Goal: Information Seeking & Learning: Learn about a topic

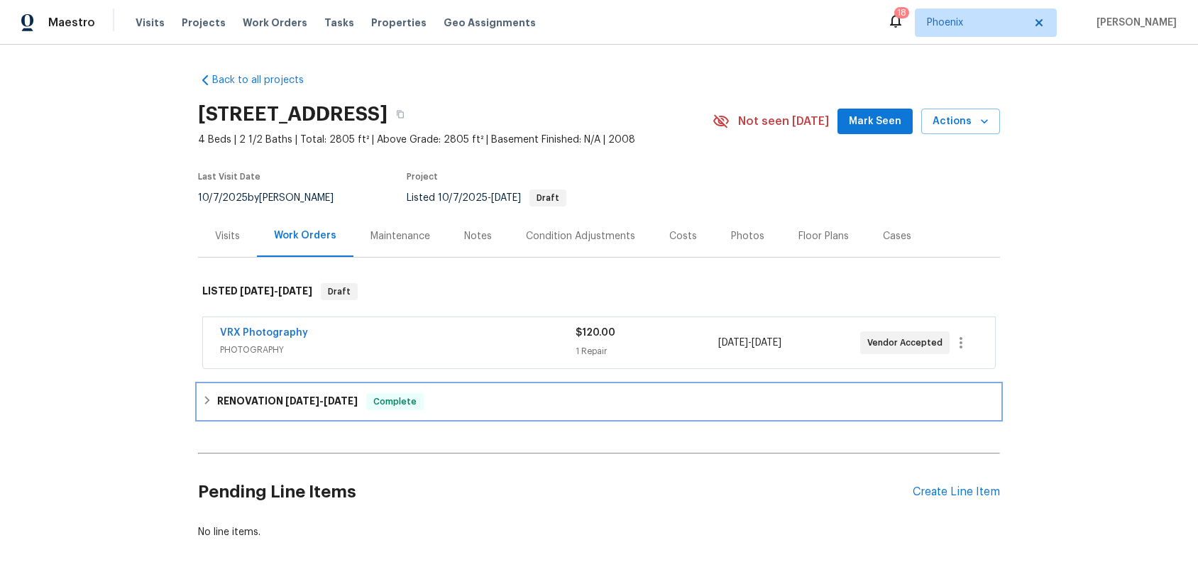
click at [203, 401] on icon at bounding box center [207, 400] width 10 height 10
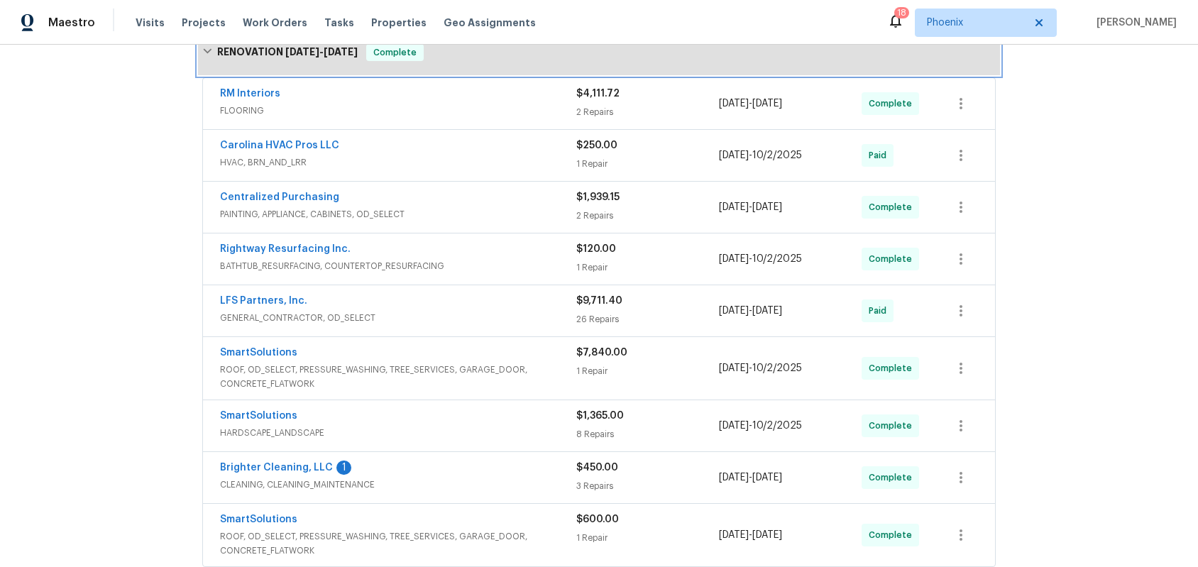
scroll to position [325, 0]
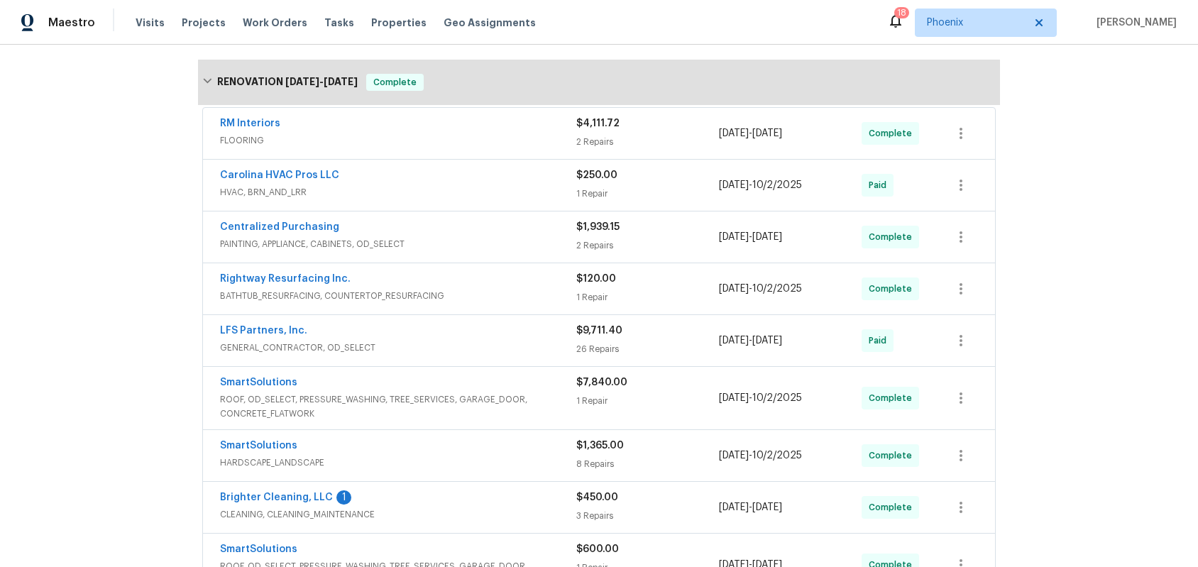
click at [254, 115] on div "RM Interiors FLOORING $4,111.72 2 Repairs [DATE] - [DATE] Complete" at bounding box center [599, 133] width 792 height 51
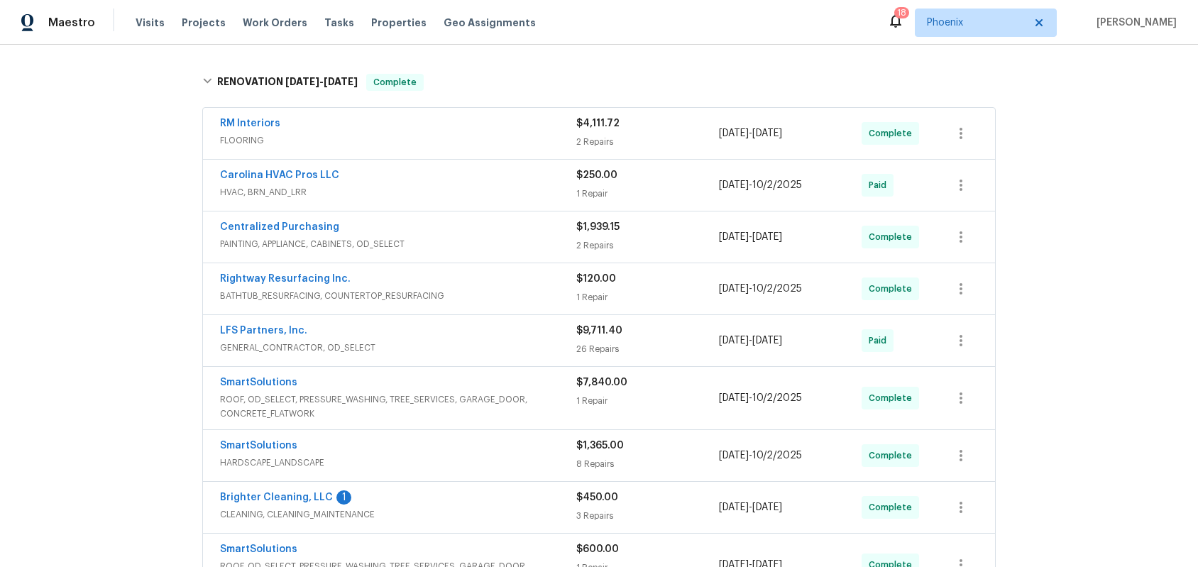
click at [273, 129] on span "RM Interiors" at bounding box center [250, 123] width 60 height 14
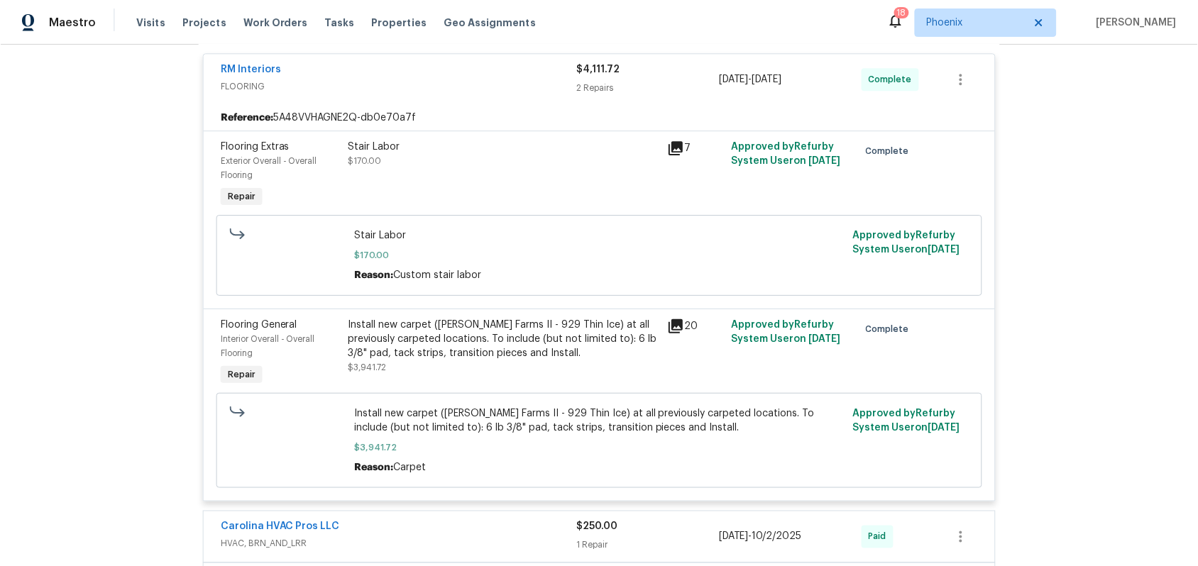
scroll to position [392, 0]
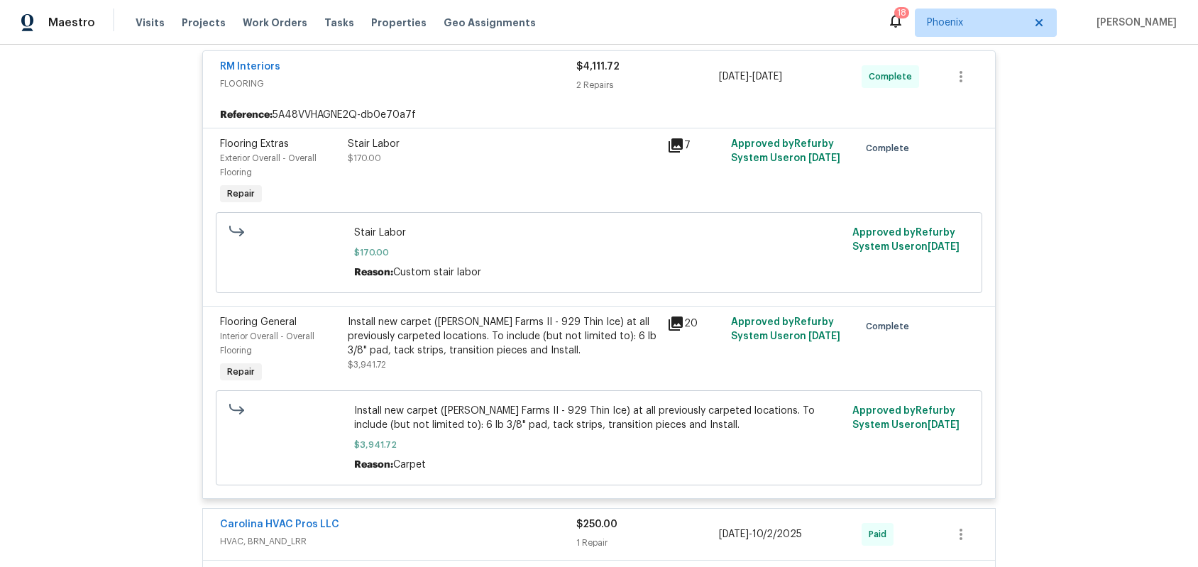
click at [370, 361] on span "$3,941.72" at bounding box center [367, 365] width 38 height 9
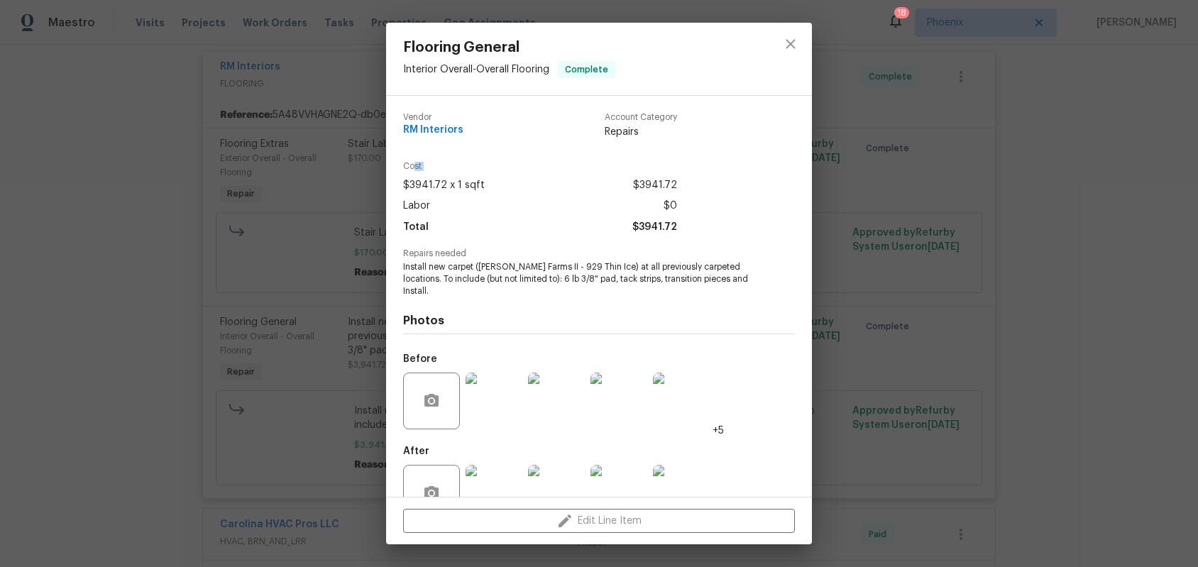
drag, startPoint x: 414, startPoint y: 166, endPoint x: 398, endPoint y: 204, distance: 41.7
click at [389, 195] on div "Vendor RM Interiors Account Category Repairs Cost $3941.72 x 1 sqft $3941.72 La…" at bounding box center [599, 296] width 426 height 401
drag, startPoint x: 480, startPoint y: 182, endPoint x: 394, endPoint y: 182, distance: 86.6
click at [394, 182] on div "Vendor RM Interiors Account Category Repairs Cost $3941.72 x 1 sqft $3941.72 La…" at bounding box center [599, 296] width 426 height 401
click at [796, 41] on icon "close" at bounding box center [790, 43] width 17 height 17
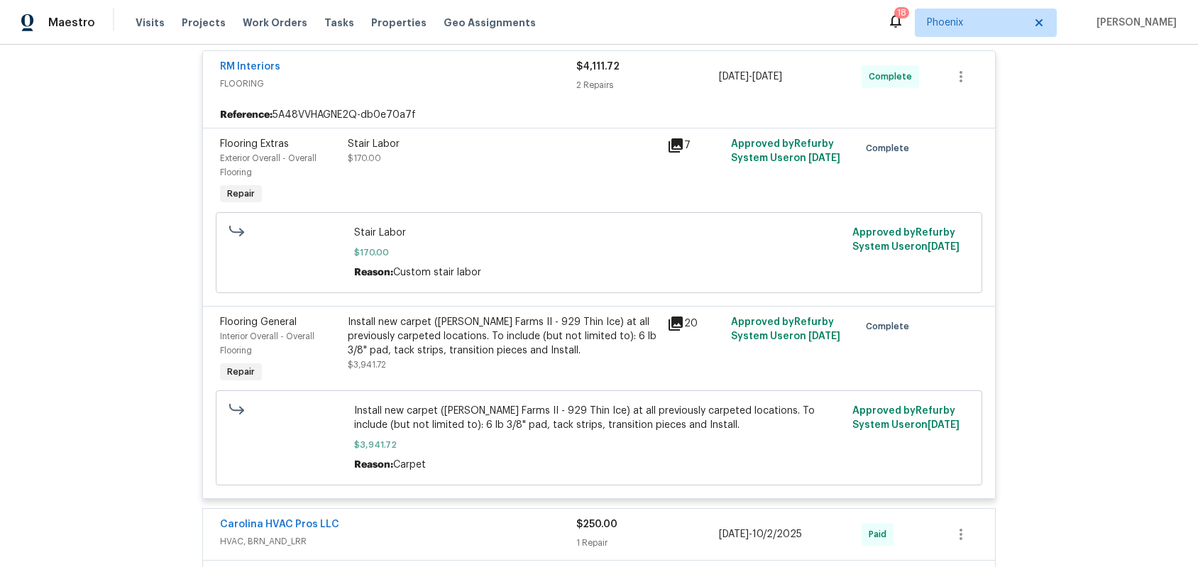
click at [675, 147] on icon at bounding box center [675, 145] width 17 height 17
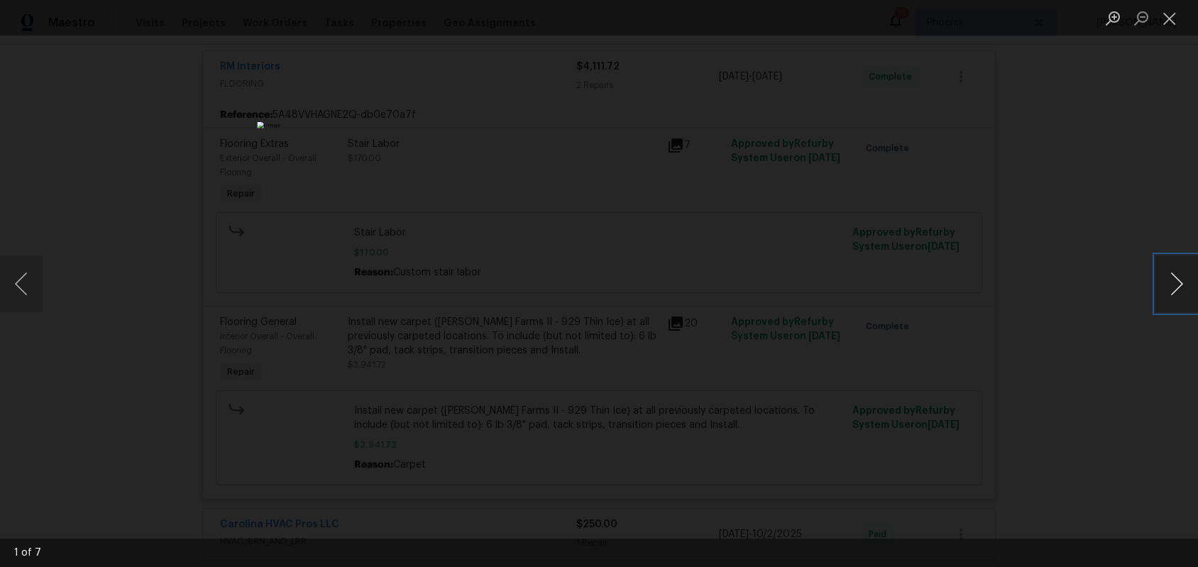
click at [1172, 281] on button "Next image" at bounding box center [1176, 283] width 43 height 57
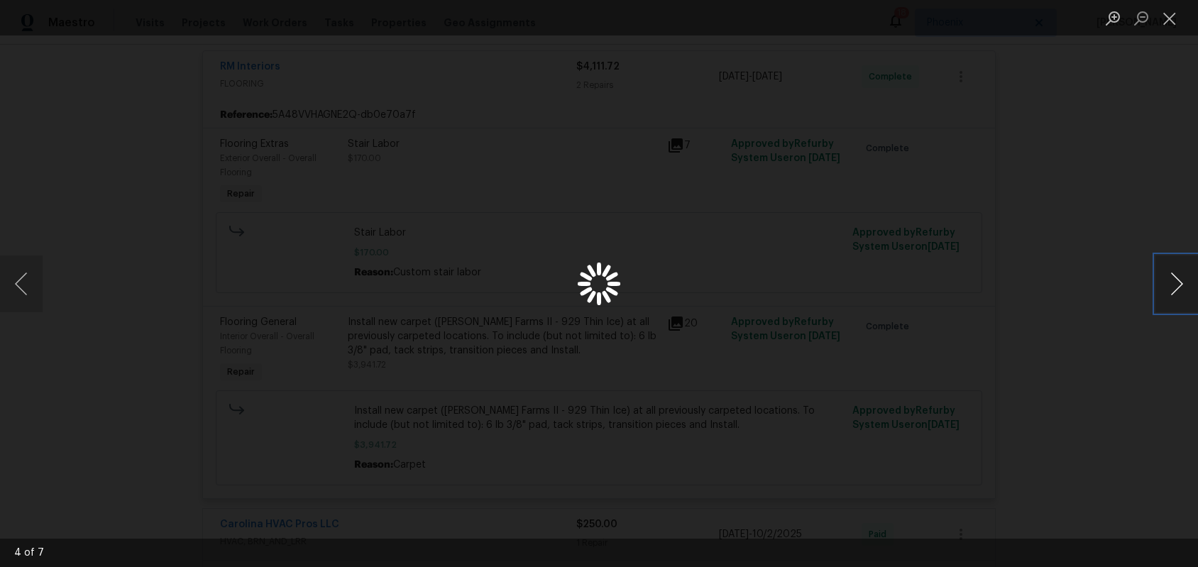
click at [1172, 281] on button "Next image" at bounding box center [1176, 283] width 43 height 57
click at [1171, 31] on li "Lightbox" at bounding box center [1169, 17] width 28 height 35
click at [1171, 20] on button "Close lightbox" at bounding box center [1169, 18] width 28 height 25
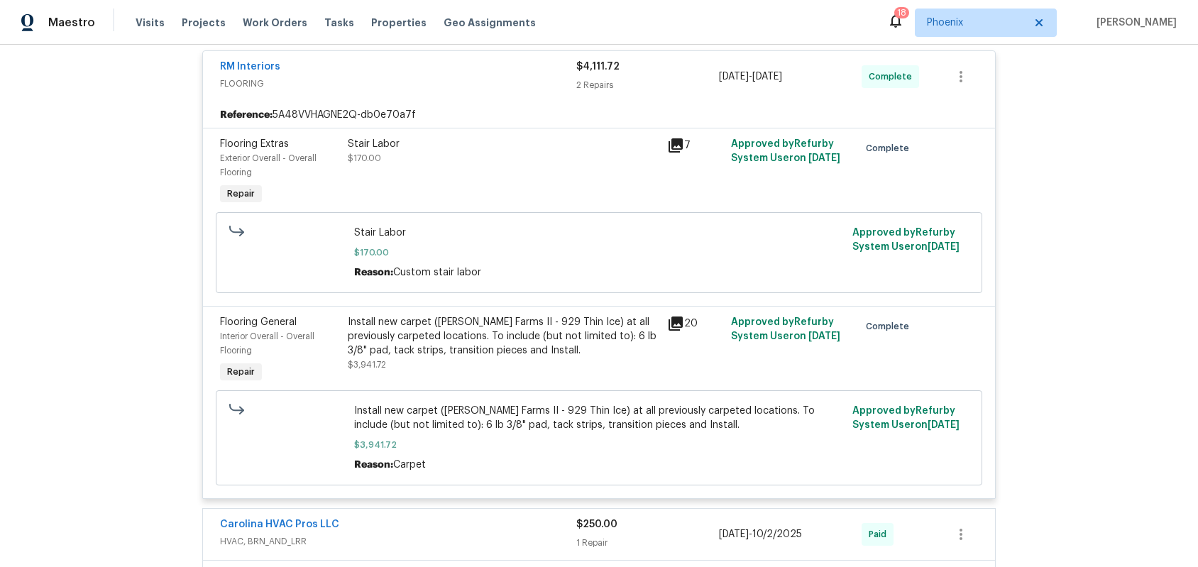
click at [678, 326] on icon at bounding box center [675, 323] width 17 height 17
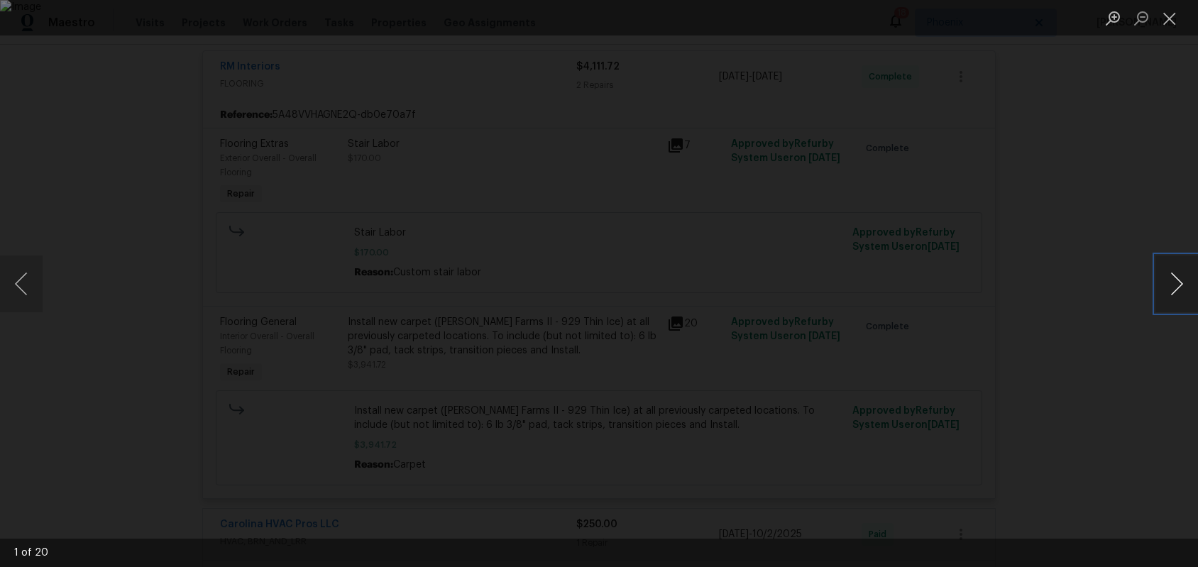
click at [1175, 277] on button "Next image" at bounding box center [1176, 283] width 43 height 57
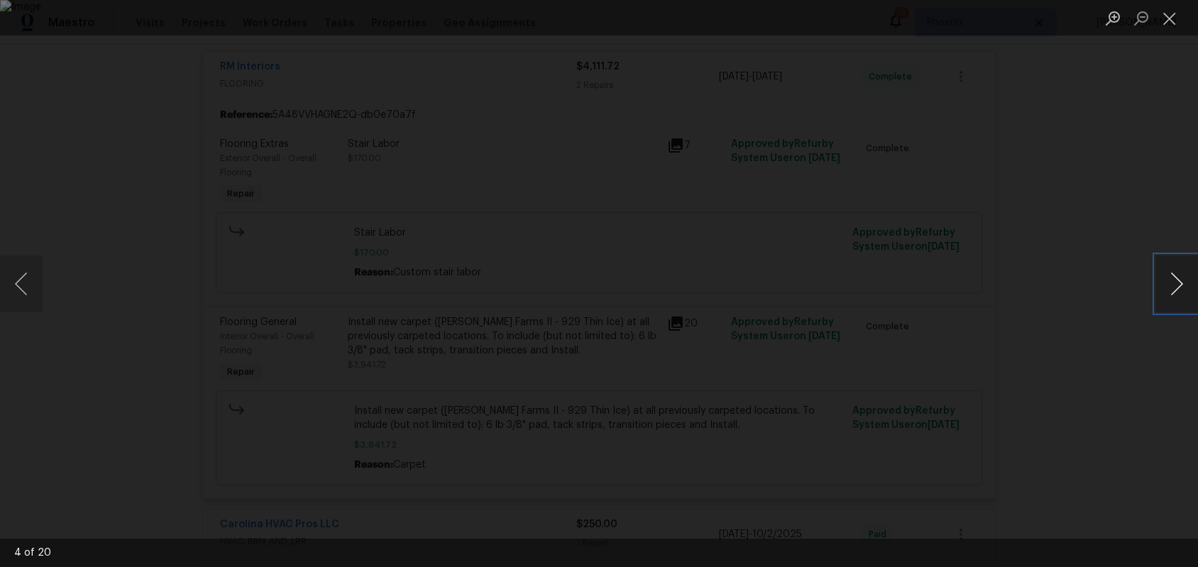
click at [1175, 277] on button "Next image" at bounding box center [1176, 283] width 43 height 57
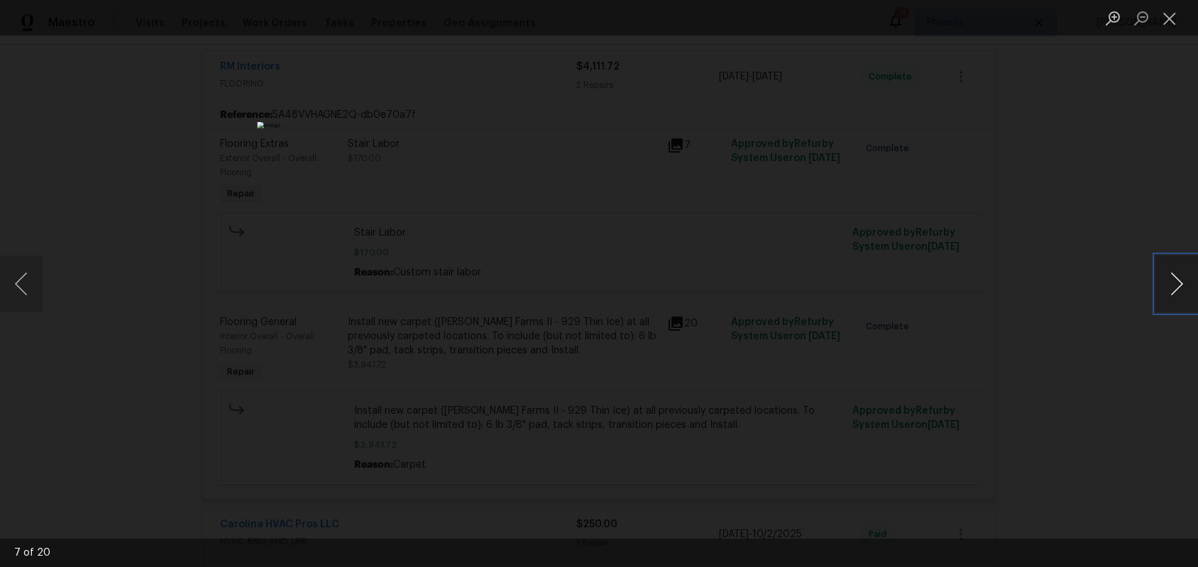
click at [1175, 277] on button "Next image" at bounding box center [1176, 283] width 43 height 57
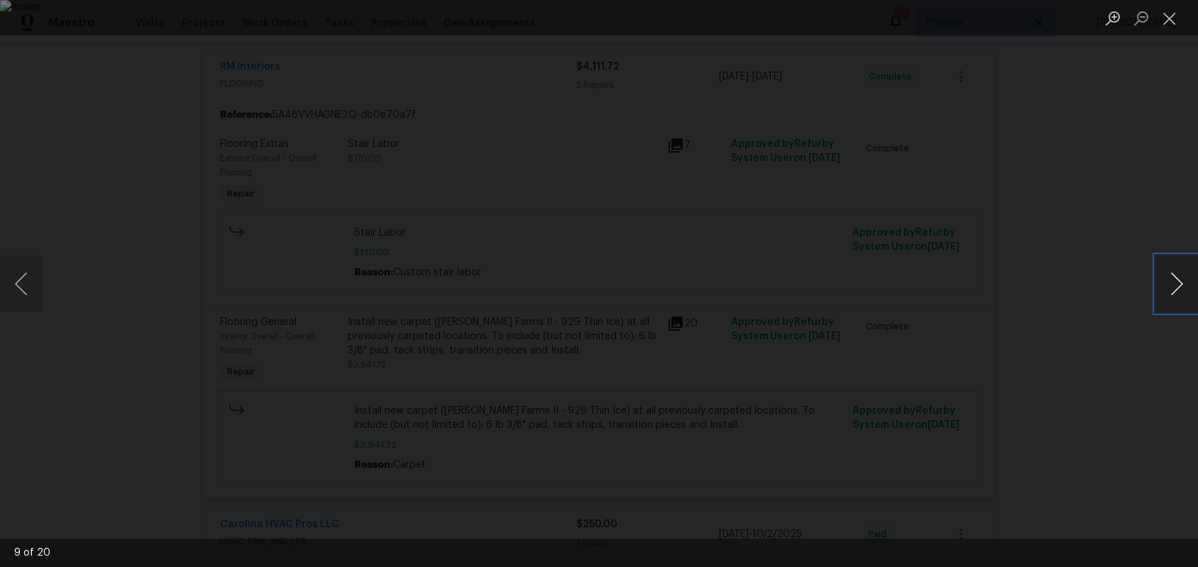
click at [1175, 277] on button "Next image" at bounding box center [1176, 283] width 43 height 57
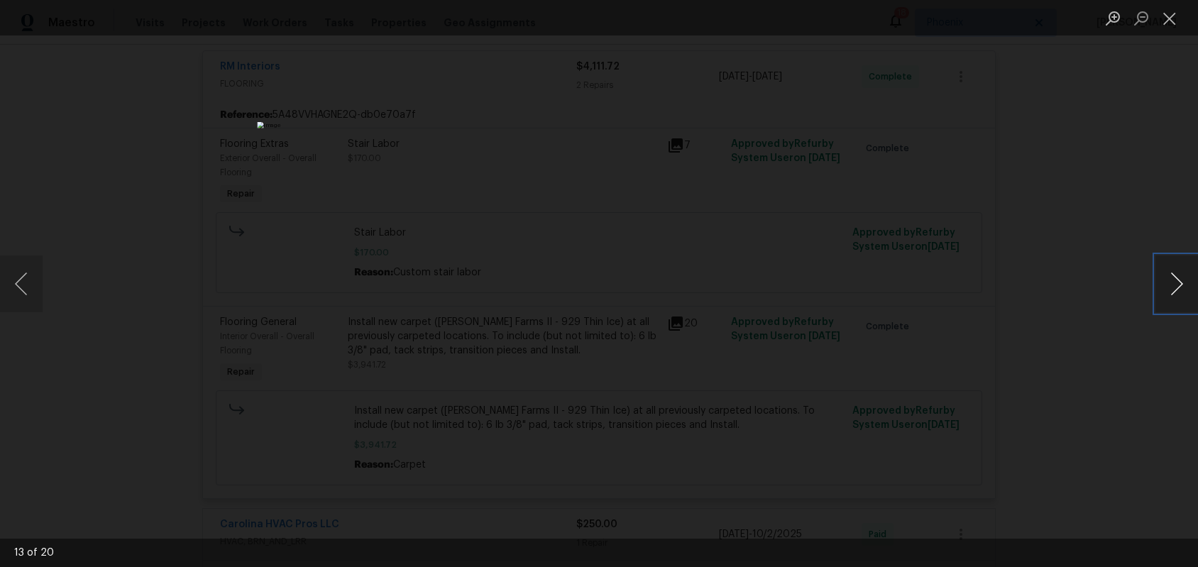
click at [1175, 277] on button "Next image" at bounding box center [1176, 283] width 43 height 57
click at [25, 279] on button "Previous image" at bounding box center [21, 283] width 43 height 57
click at [40, 285] on button "Previous image" at bounding box center [21, 283] width 43 height 57
click at [1186, 287] on button "Next image" at bounding box center [1176, 283] width 43 height 57
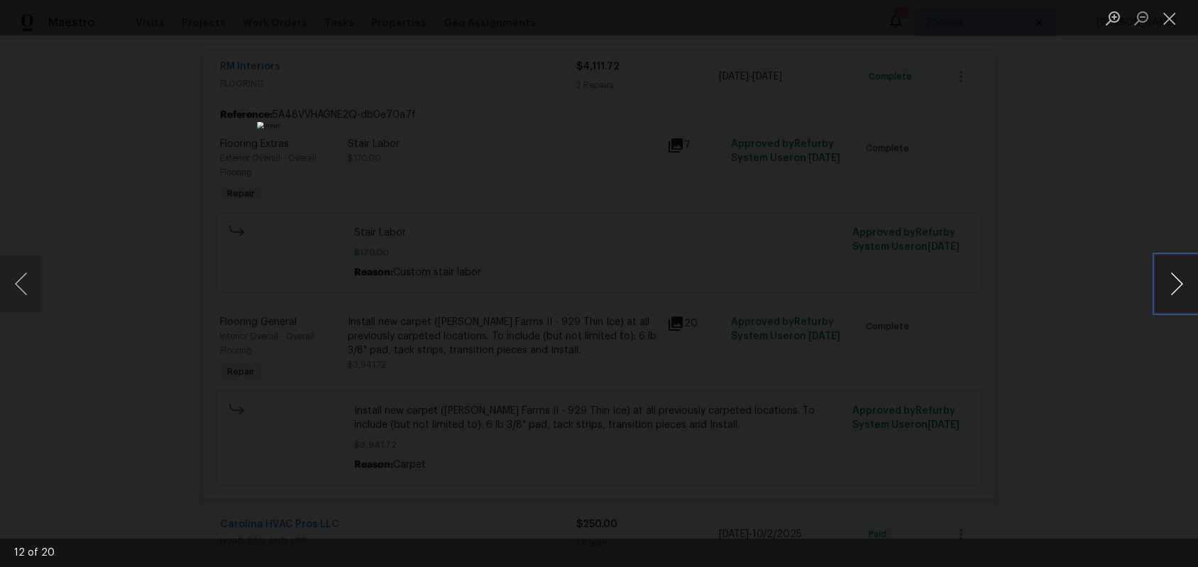
click at [1186, 287] on button "Next image" at bounding box center [1176, 283] width 43 height 57
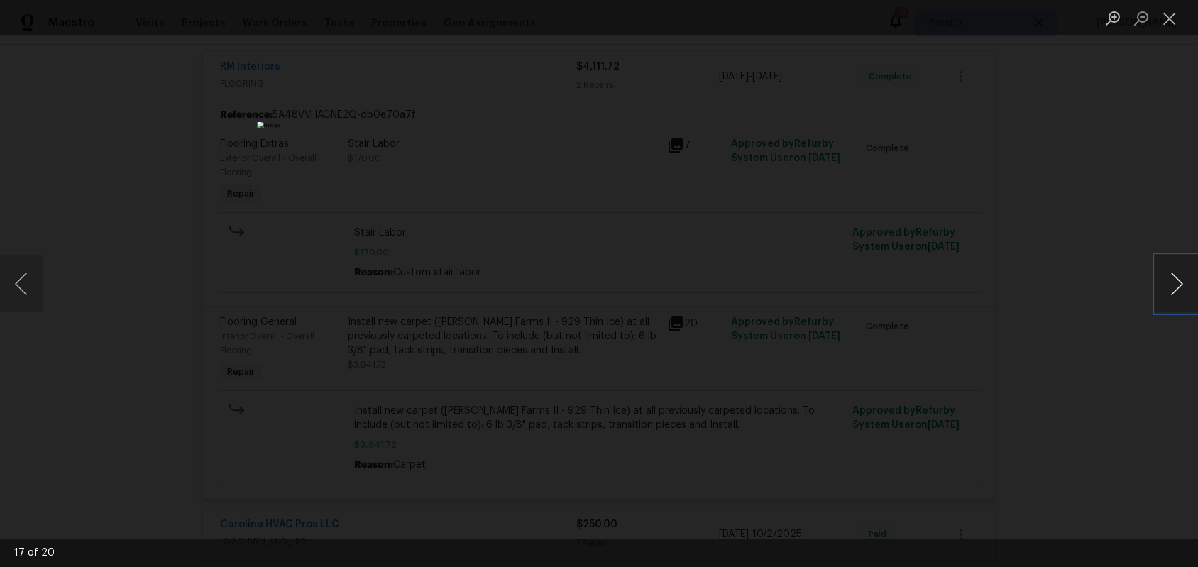
click at [1186, 287] on button "Next image" at bounding box center [1176, 283] width 43 height 57
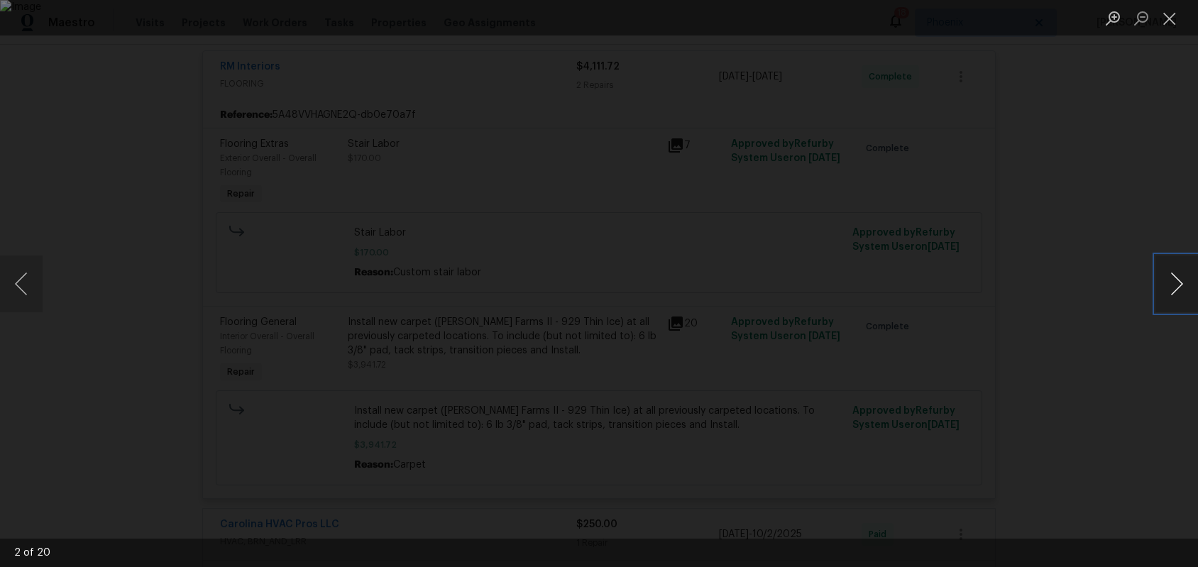
click at [1186, 287] on button "Next image" at bounding box center [1176, 283] width 43 height 57
click at [1167, 21] on button "Close lightbox" at bounding box center [1169, 18] width 28 height 25
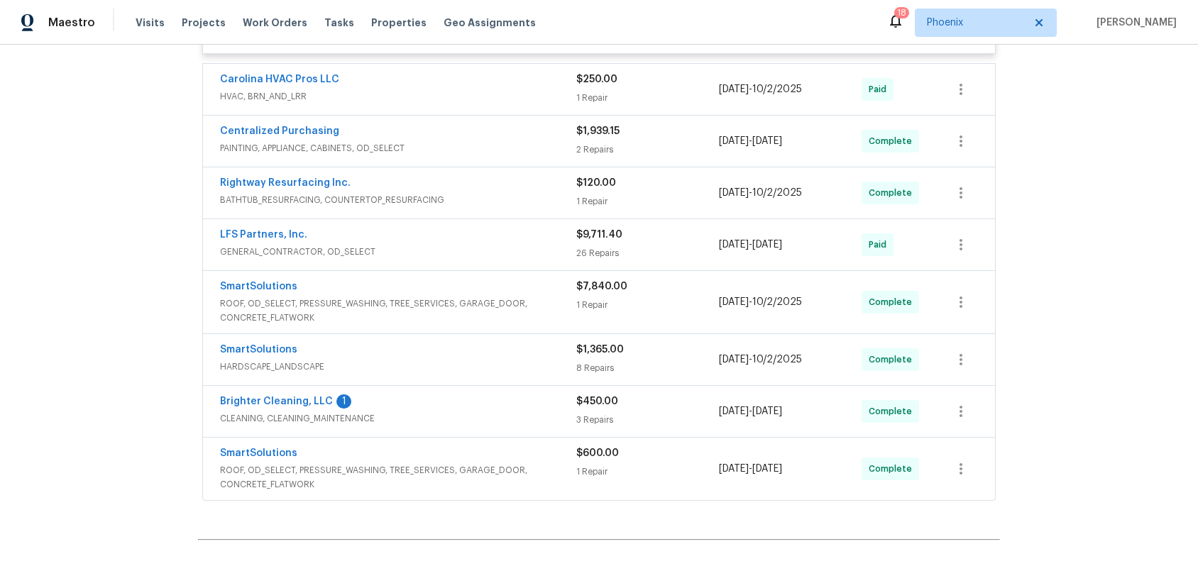
scroll to position [855, 0]
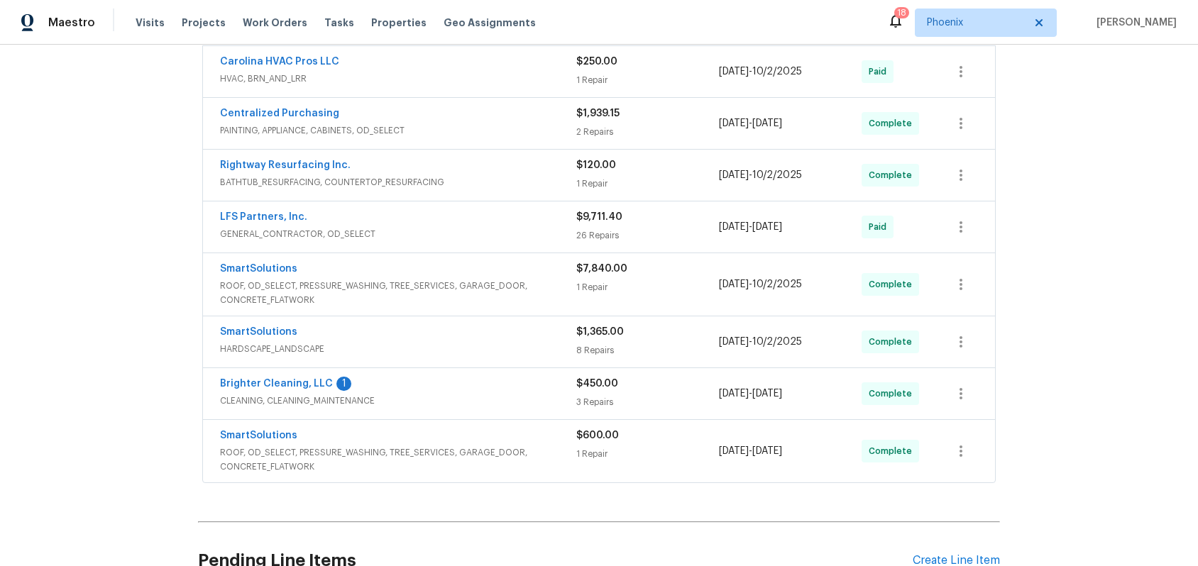
click at [498, 266] on div "SmartSolutions" at bounding box center [398, 270] width 356 height 17
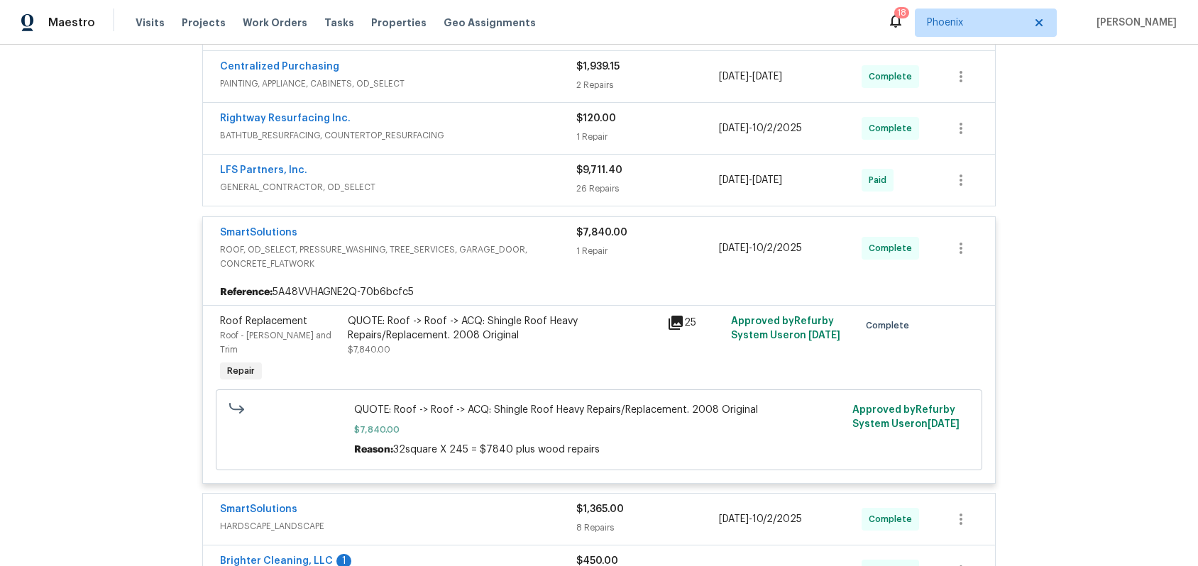
scroll to position [905, 0]
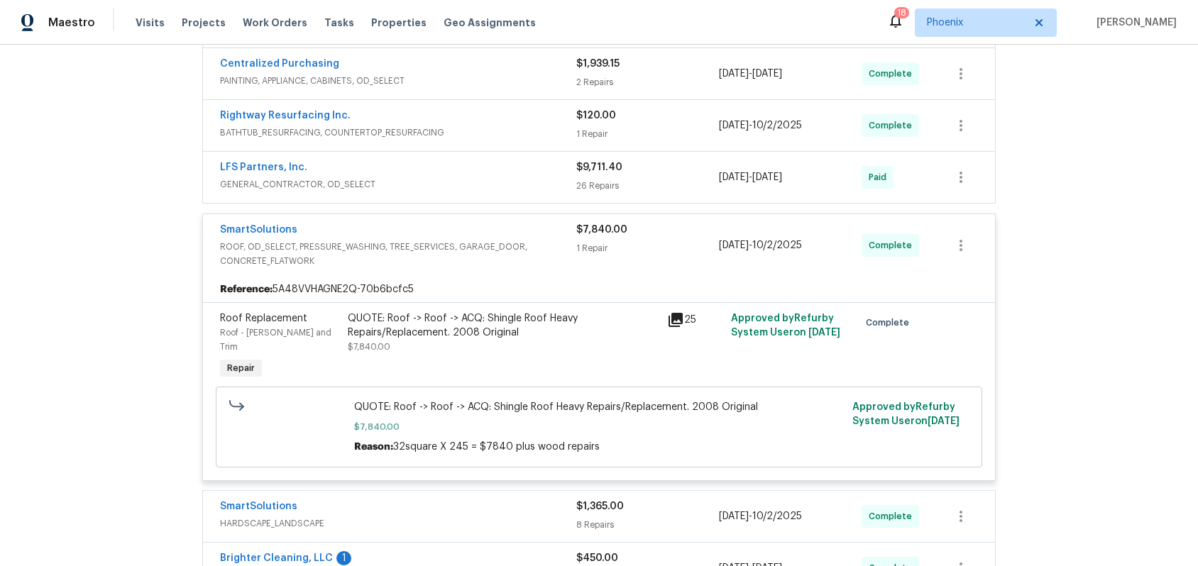
click at [678, 324] on icon at bounding box center [675, 320] width 17 height 17
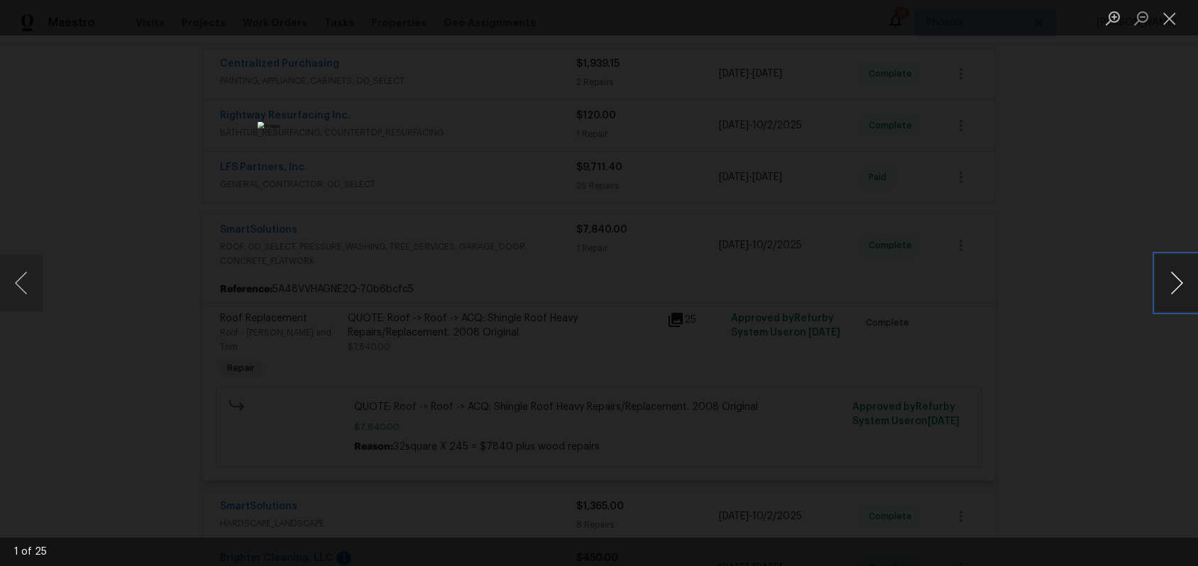
click at [1181, 279] on button "Next image" at bounding box center [1176, 283] width 43 height 57
click at [1180, 279] on button "Next image" at bounding box center [1176, 283] width 43 height 57
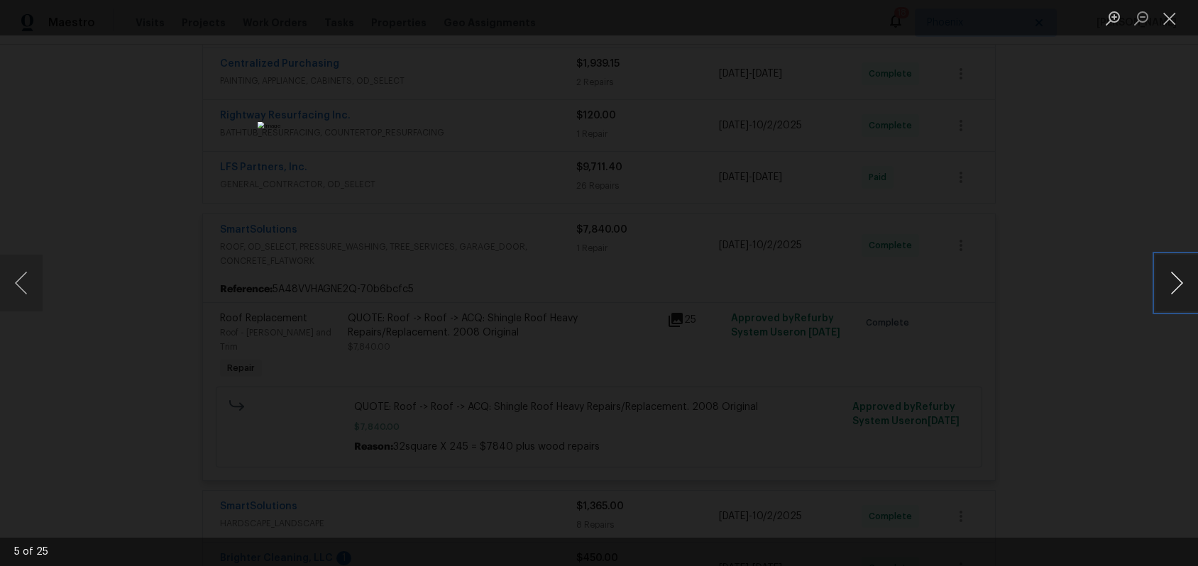
click at [1180, 279] on button "Next image" at bounding box center [1176, 283] width 43 height 57
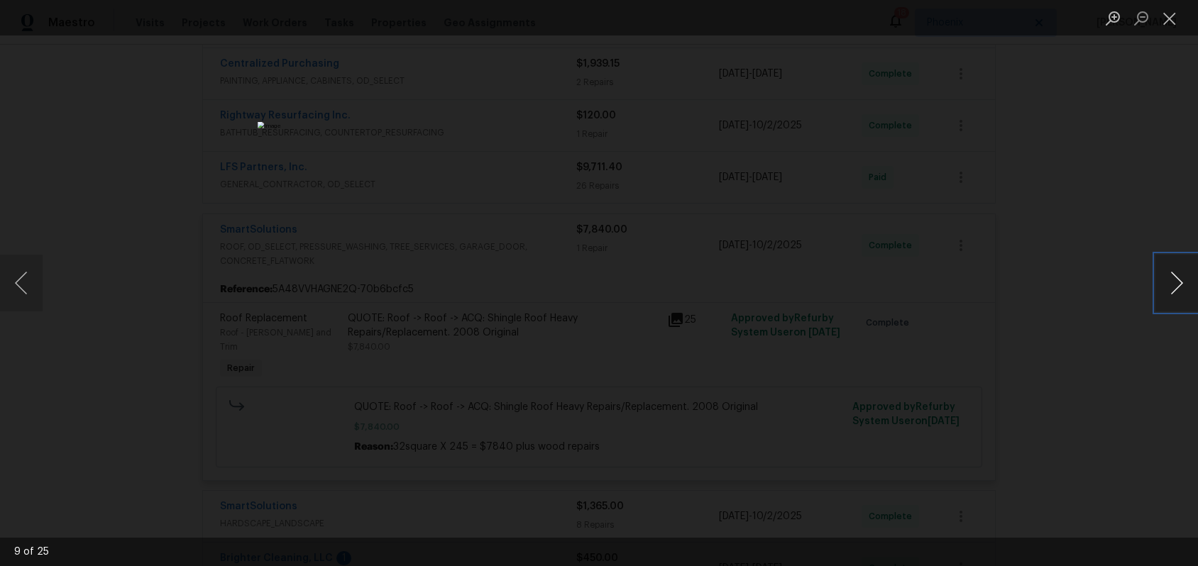
click at [1180, 279] on button "Next image" at bounding box center [1176, 283] width 43 height 57
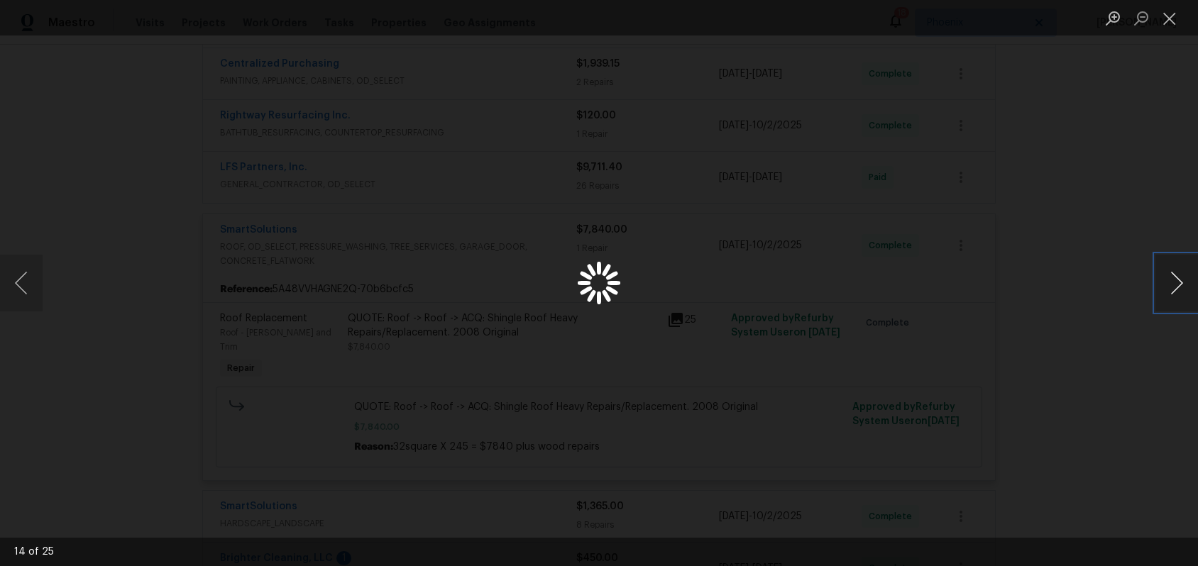
click at [1180, 279] on button "Next image" at bounding box center [1176, 283] width 43 height 57
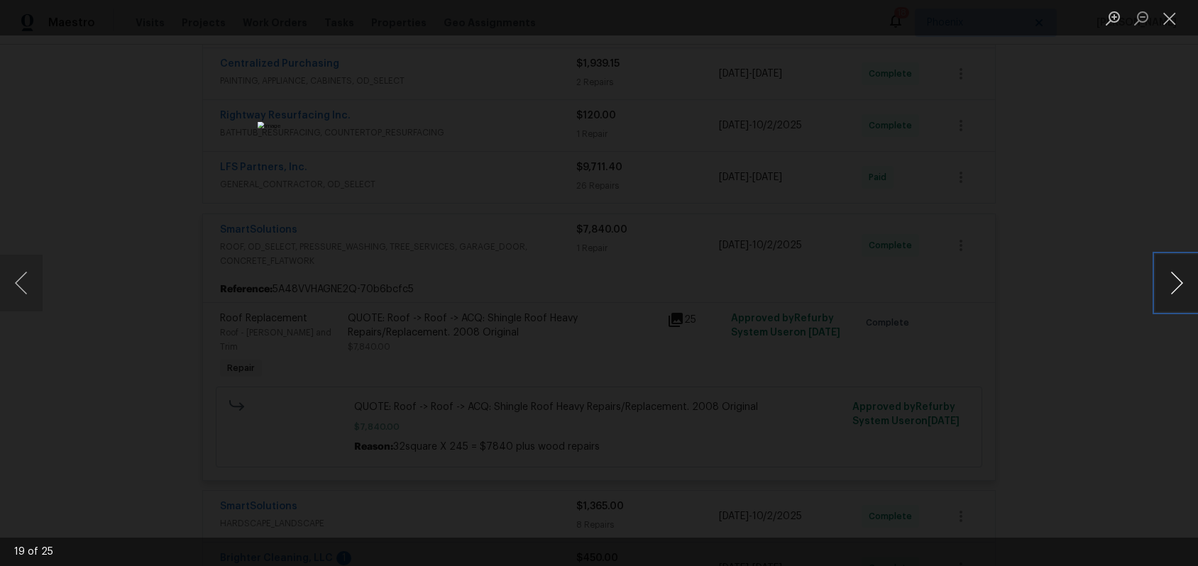
click at [1180, 279] on button "Next image" at bounding box center [1176, 283] width 43 height 57
click at [1175, 290] on button "Next image" at bounding box center [1176, 283] width 43 height 57
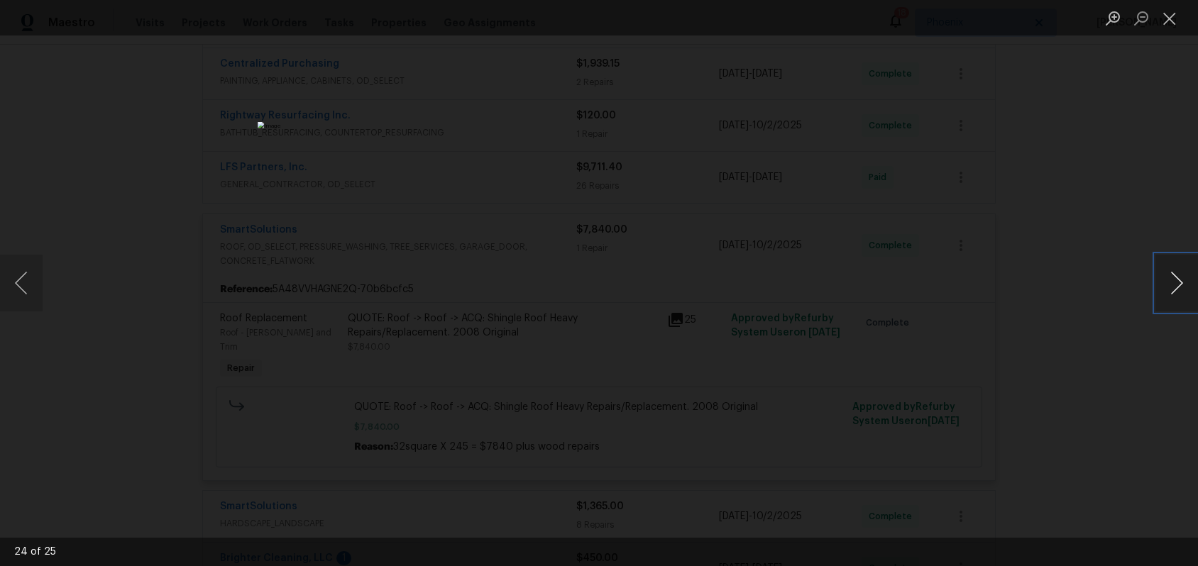
click at [1175, 290] on button "Next image" at bounding box center [1176, 283] width 43 height 57
click at [30, 289] on button "Previous image" at bounding box center [21, 283] width 43 height 57
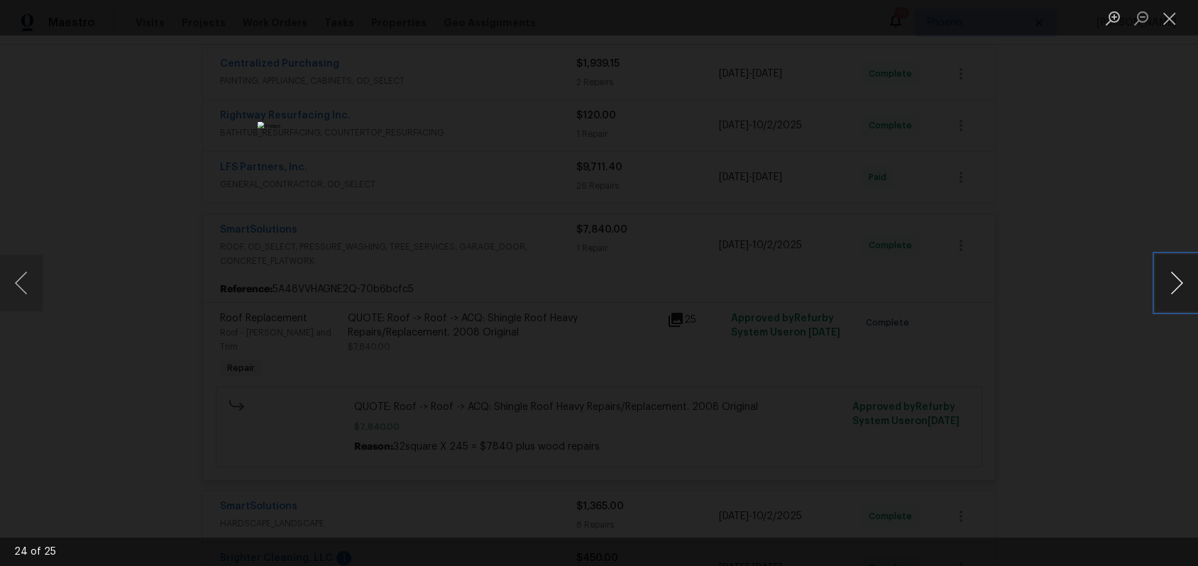
click at [1170, 282] on button "Next image" at bounding box center [1176, 283] width 43 height 57
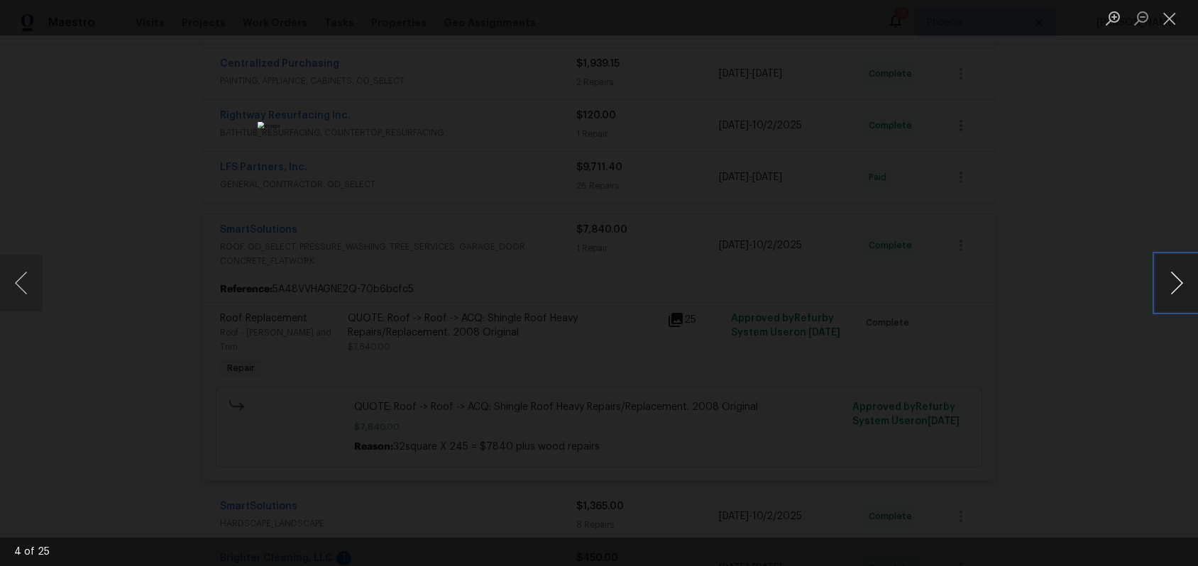
click at [1170, 282] on button "Next image" at bounding box center [1176, 283] width 43 height 57
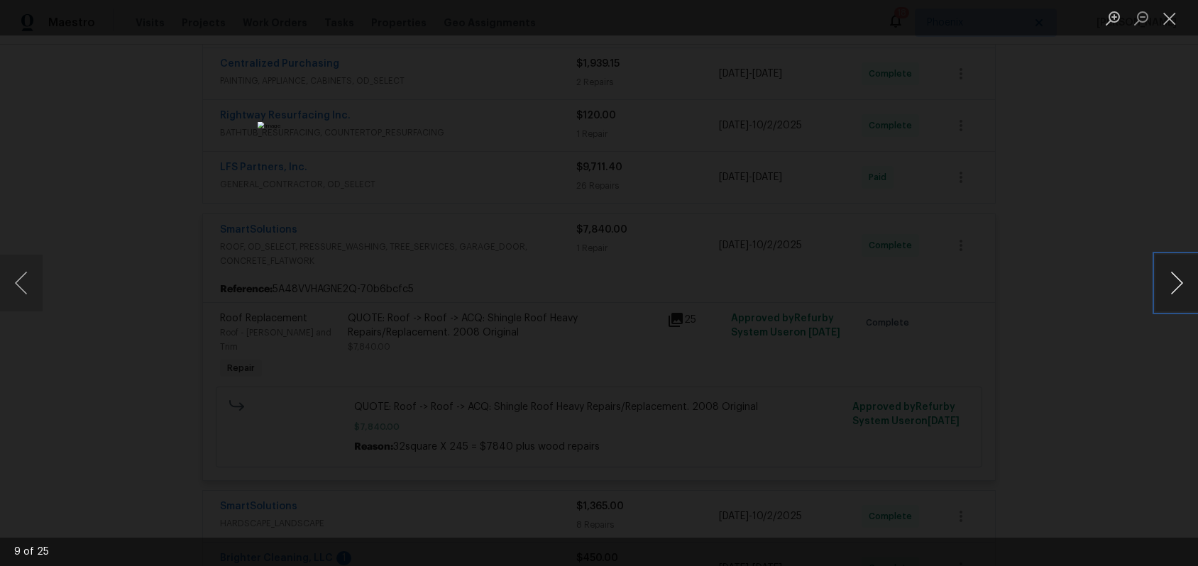
click at [1170, 282] on button "Next image" at bounding box center [1176, 283] width 43 height 57
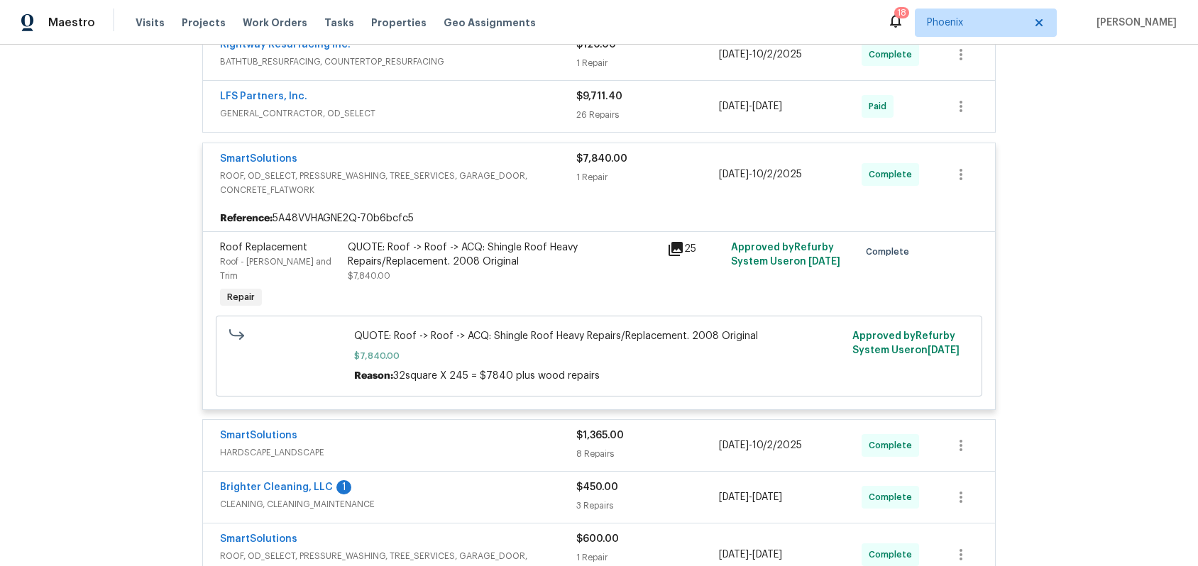
scroll to position [929, 0]
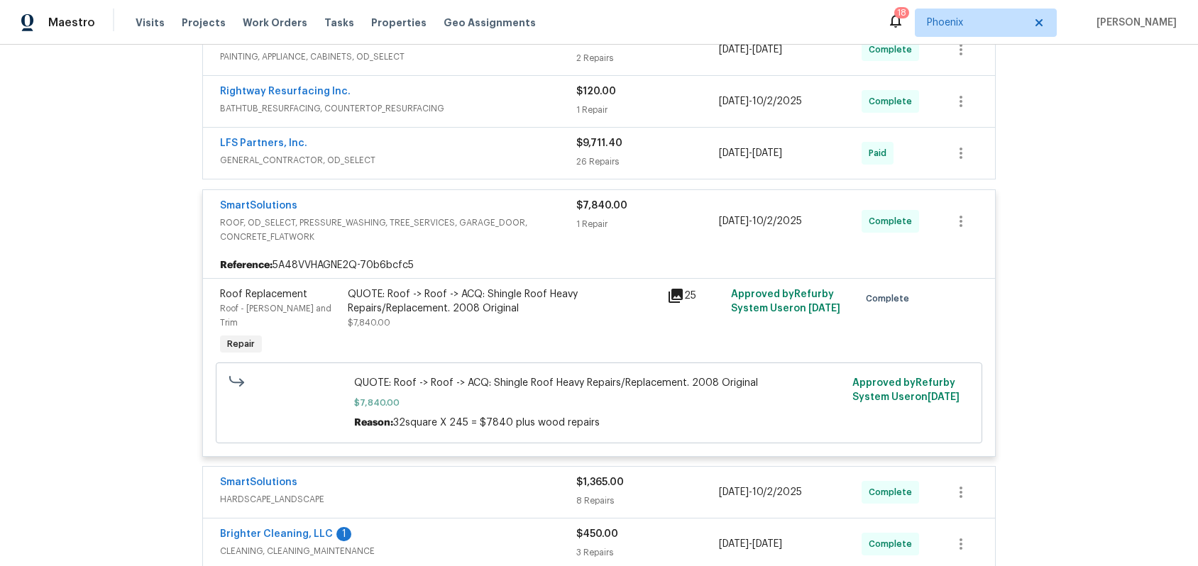
click at [473, 155] on span "GENERAL_CONTRACTOR, OD_SELECT" at bounding box center [398, 160] width 356 height 14
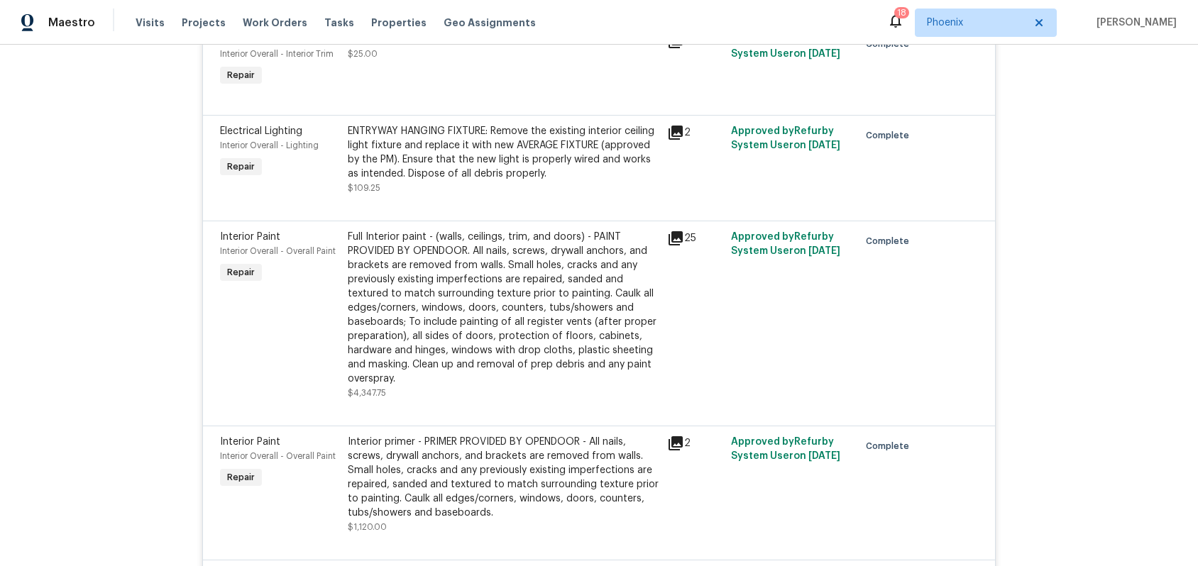
scroll to position [3053, 0]
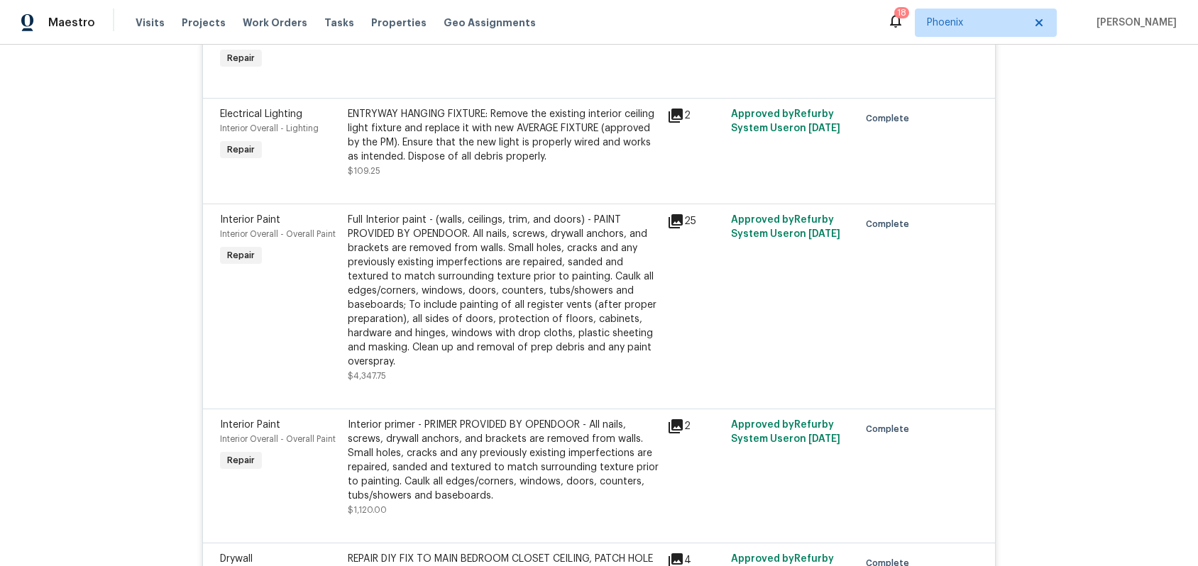
click at [676, 229] on icon at bounding box center [676, 221] width 14 height 14
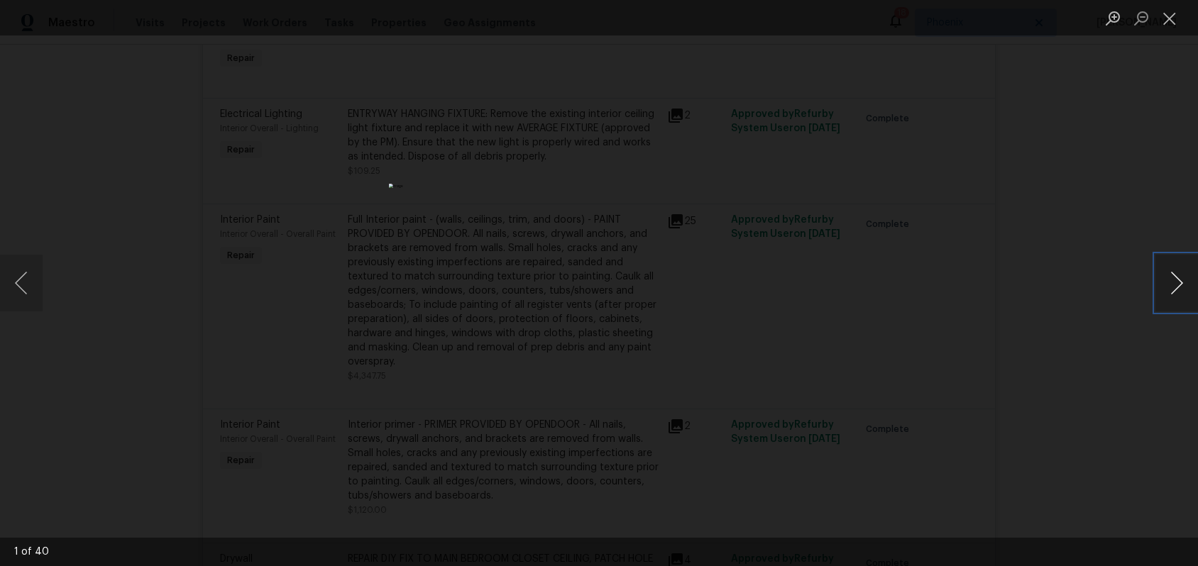
click at [1174, 277] on button "Next image" at bounding box center [1176, 283] width 43 height 57
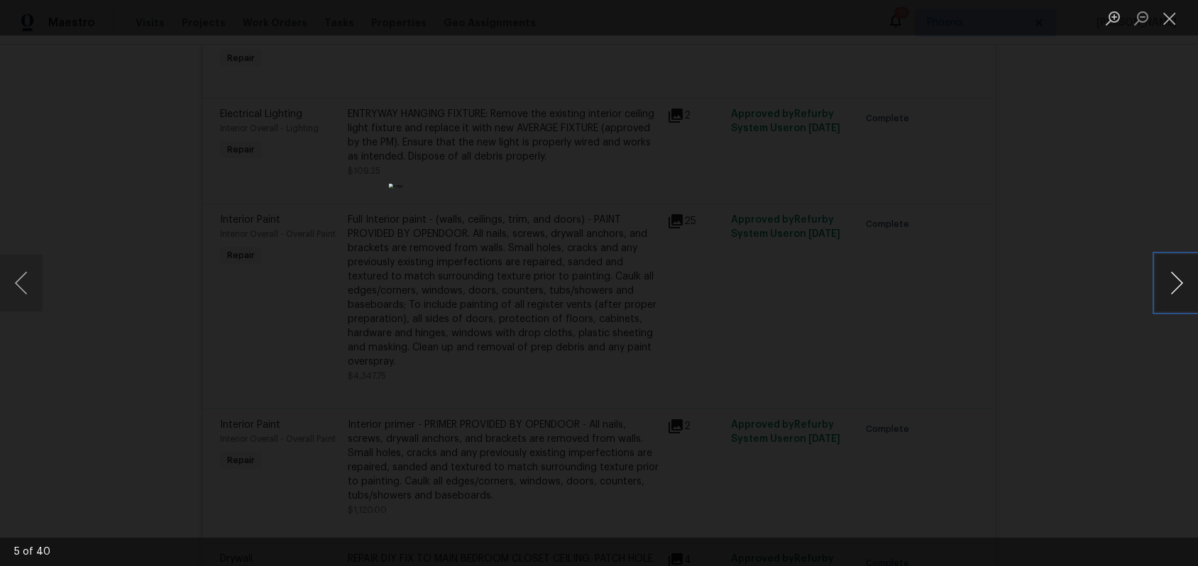
click at [1174, 277] on button "Next image" at bounding box center [1176, 283] width 43 height 57
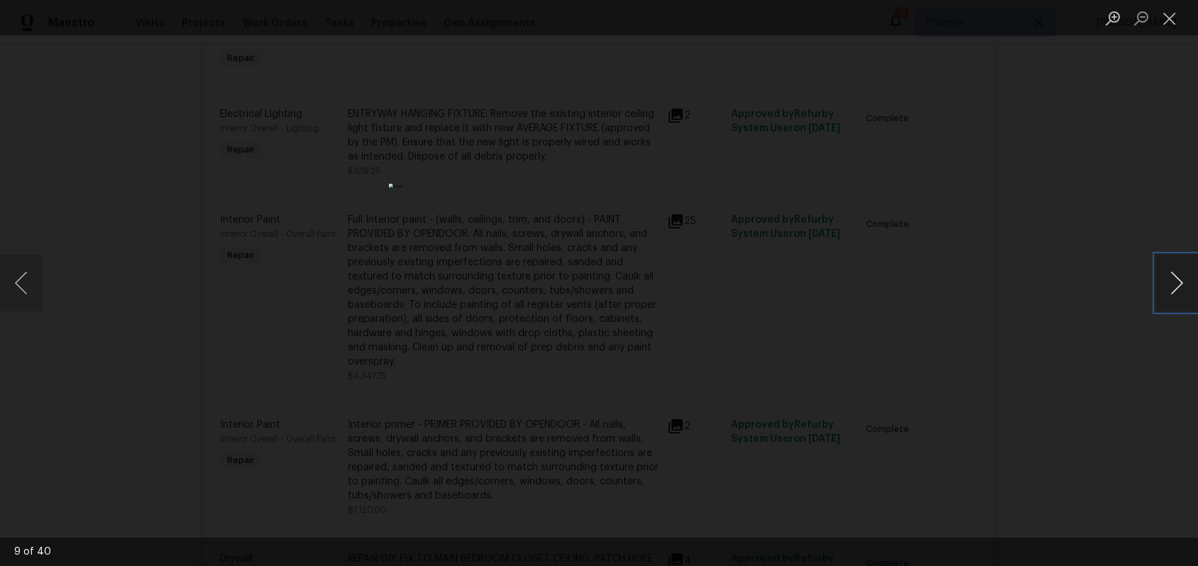
click at [1174, 277] on button "Next image" at bounding box center [1176, 283] width 43 height 57
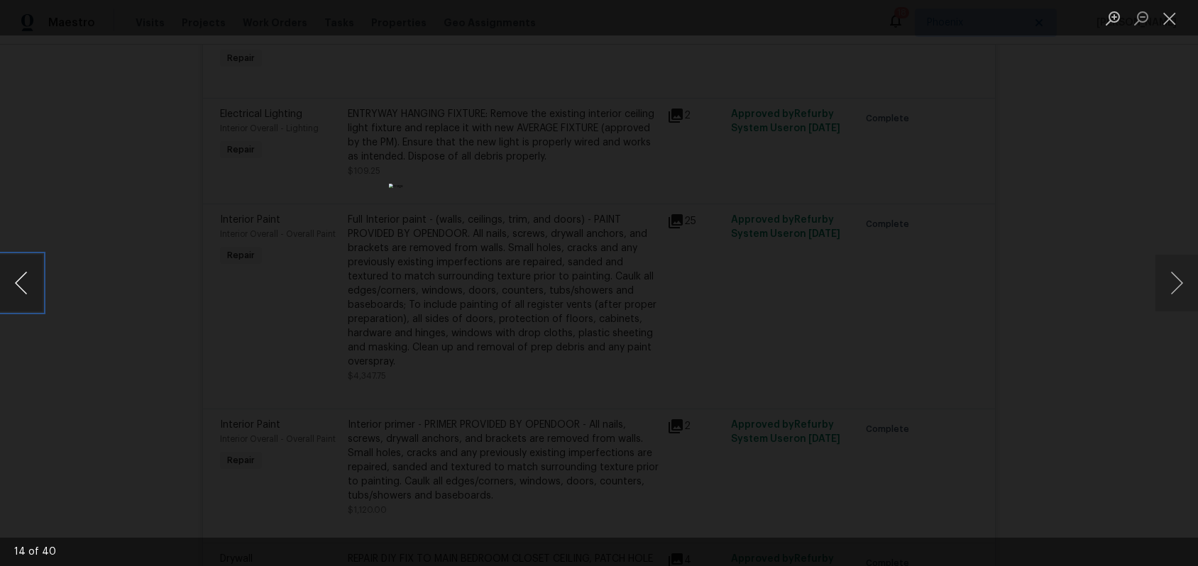
click at [16, 278] on button "Previous image" at bounding box center [21, 283] width 43 height 57
click at [1172, 280] on button "Next image" at bounding box center [1176, 283] width 43 height 57
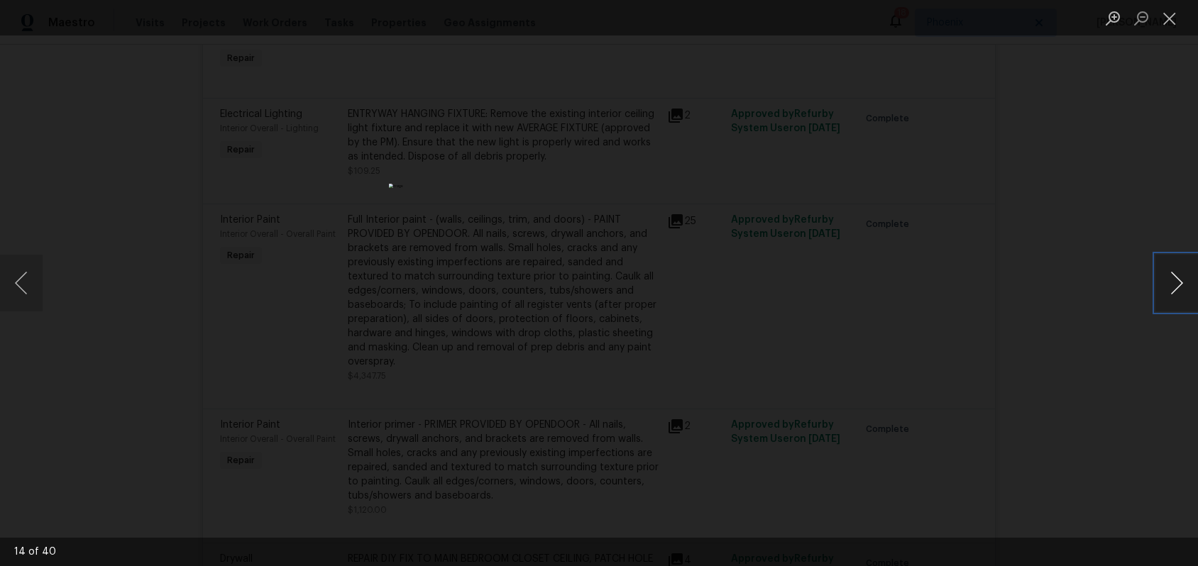
click at [1172, 280] on button "Next image" at bounding box center [1176, 283] width 43 height 57
click at [1172, 279] on button "Next image" at bounding box center [1176, 283] width 43 height 57
click at [1172, 277] on button "Next image" at bounding box center [1176, 283] width 43 height 57
click at [1171, 277] on button "Next image" at bounding box center [1176, 283] width 43 height 57
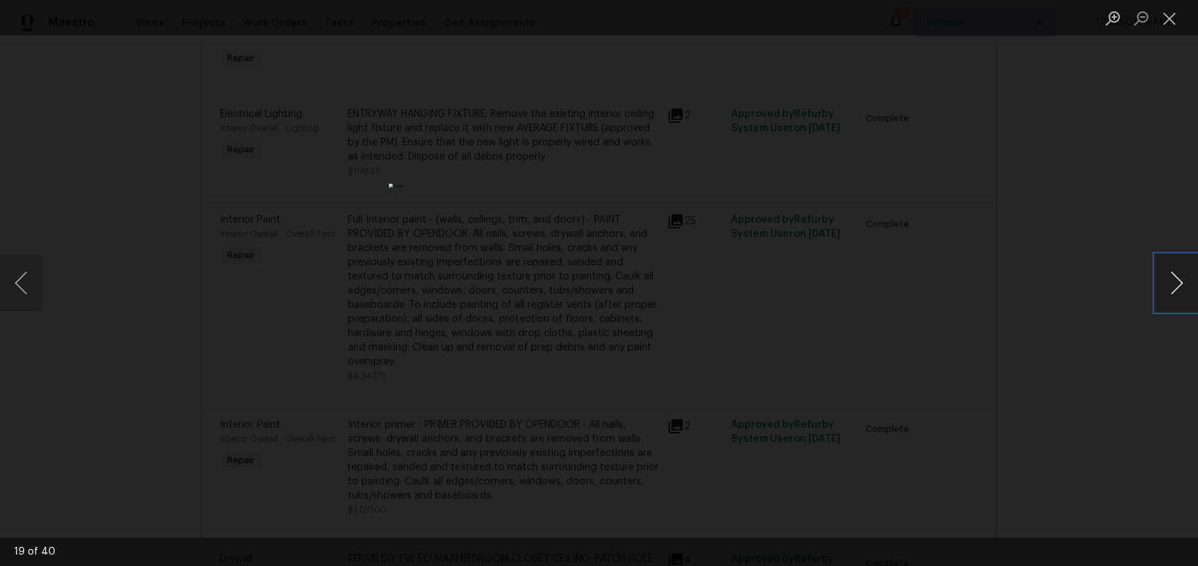
click at [1171, 277] on button "Next image" at bounding box center [1176, 283] width 43 height 57
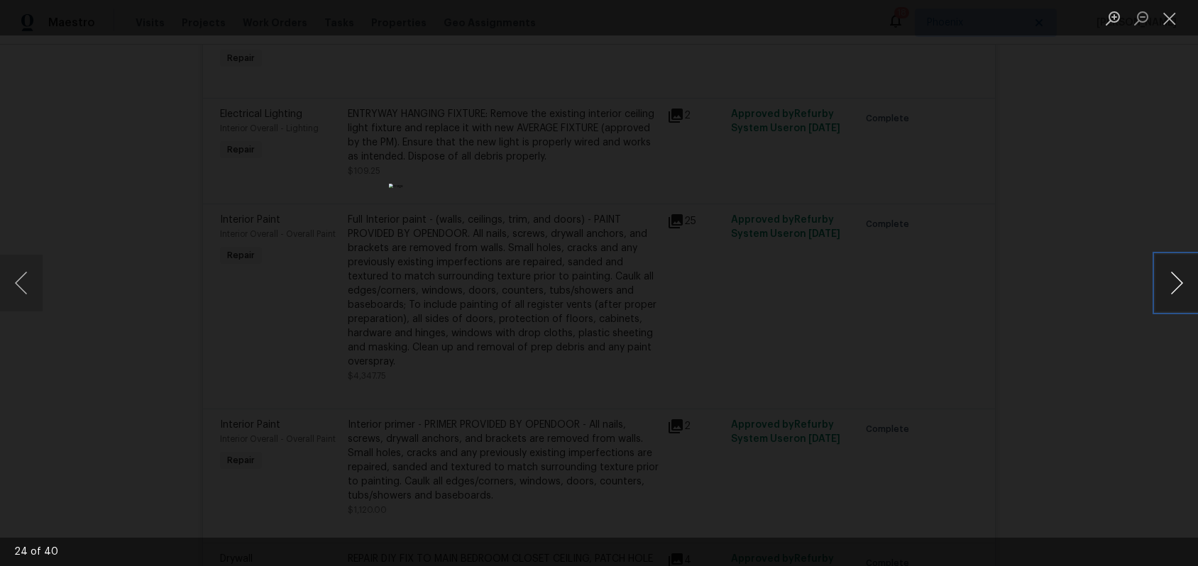
click at [1171, 277] on button "Next image" at bounding box center [1176, 283] width 43 height 57
